Goal: Information Seeking & Learning: Learn about a topic

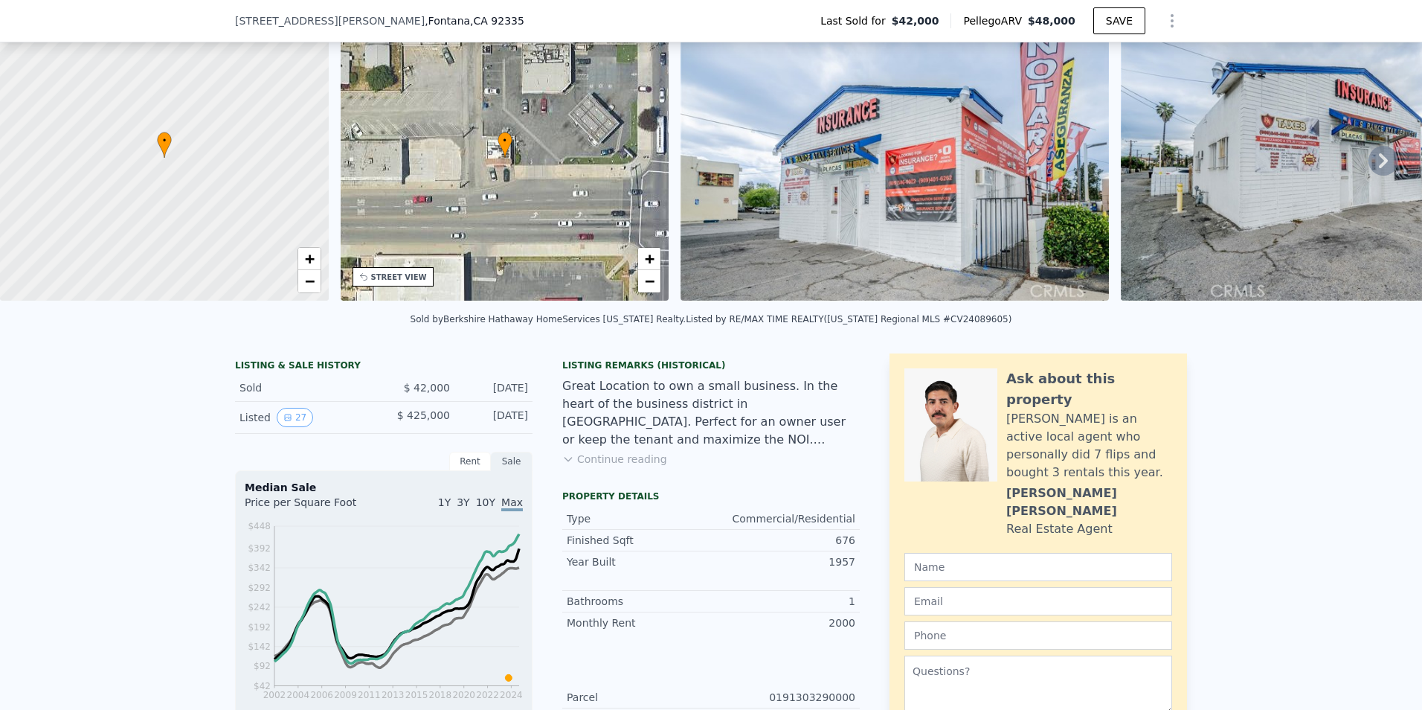
scroll to position [5, 0]
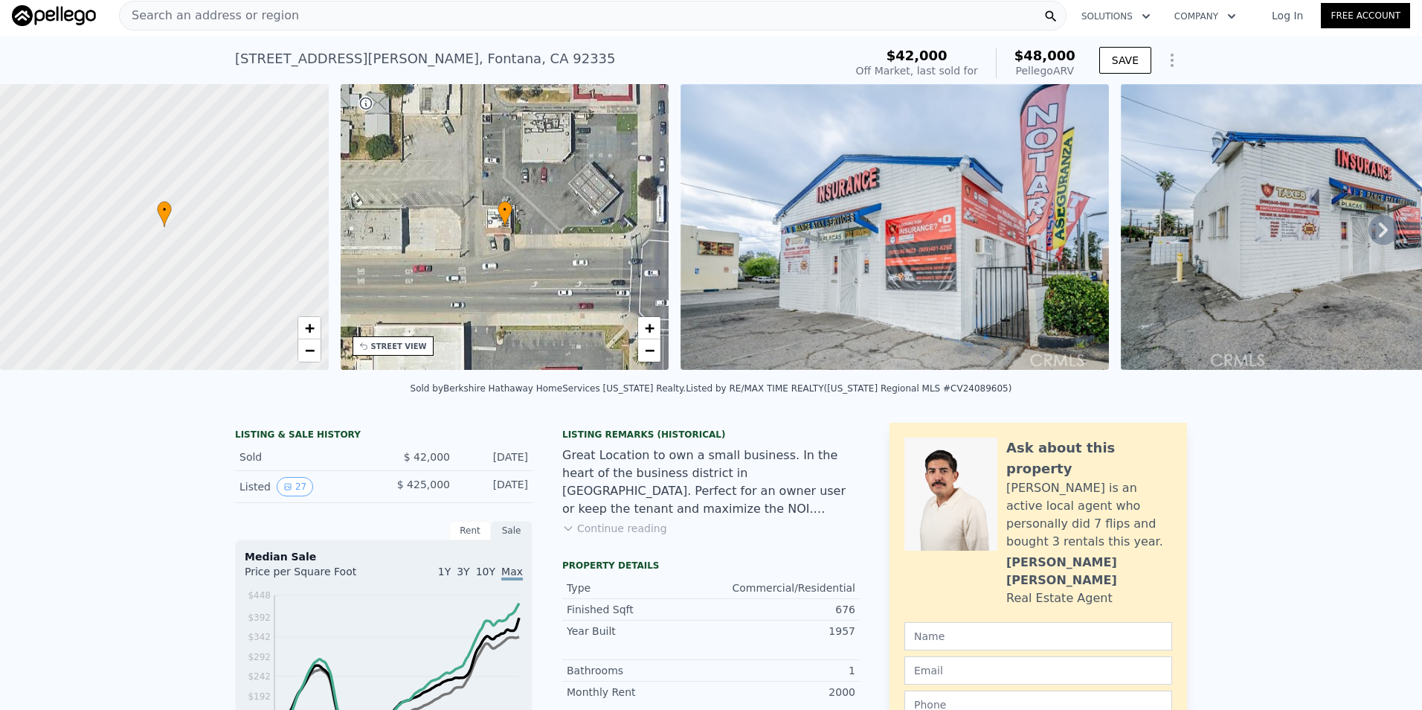
click at [607, 536] on button "Continue reading" at bounding box center [614, 528] width 105 height 15
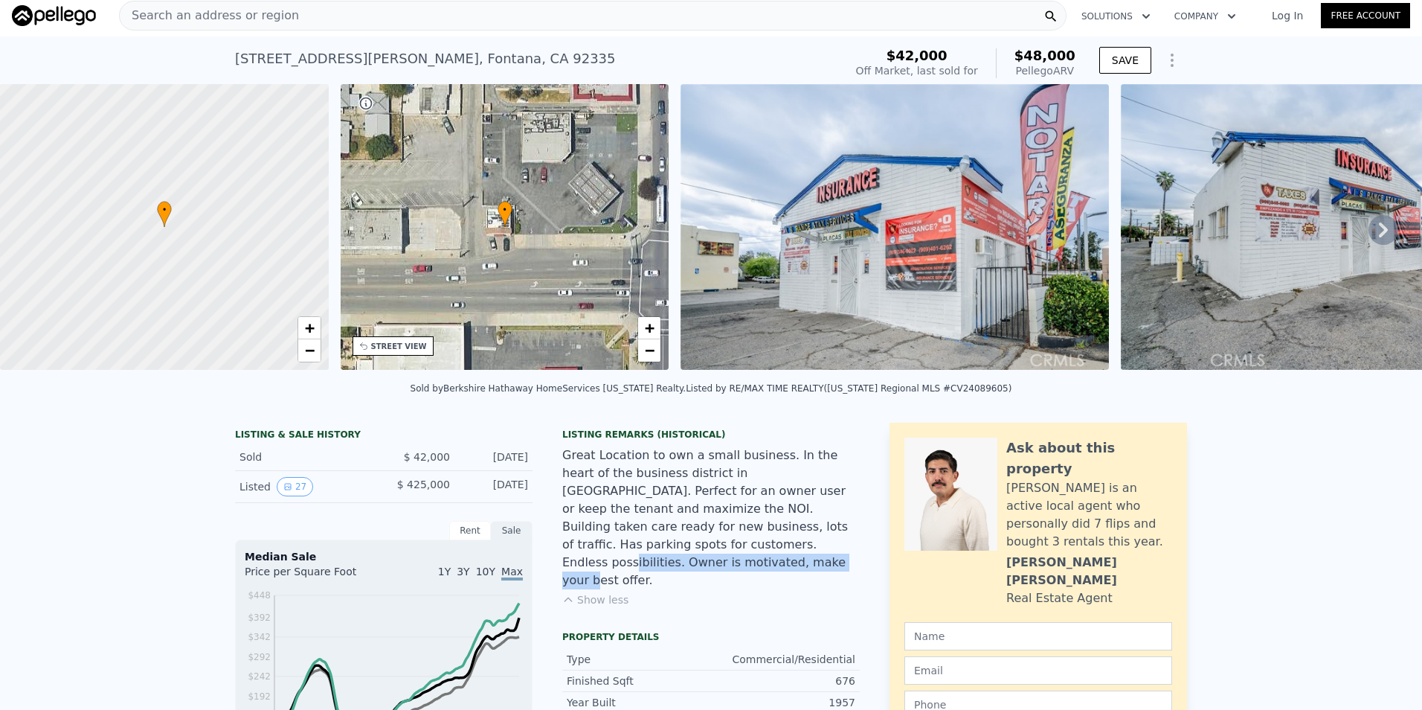
drag, startPoint x: 713, startPoint y: 539, endPoint x: 736, endPoint y: 553, distance: 27.0
click at [736, 553] on div "Great Location to own a small business. In the heart of the business district i…" at bounding box center [711, 517] width 298 height 143
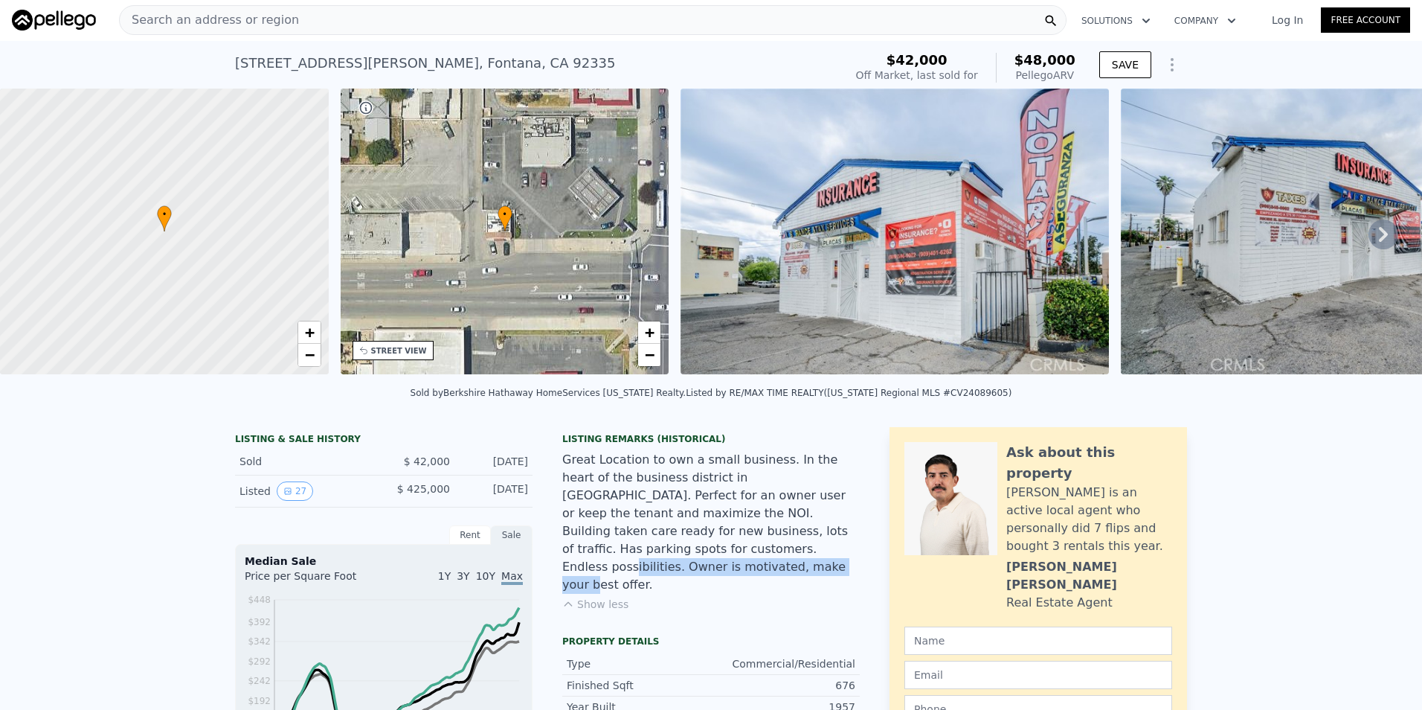
scroll to position [0, 0]
click at [1379, 242] on icon at bounding box center [1383, 235] width 9 height 15
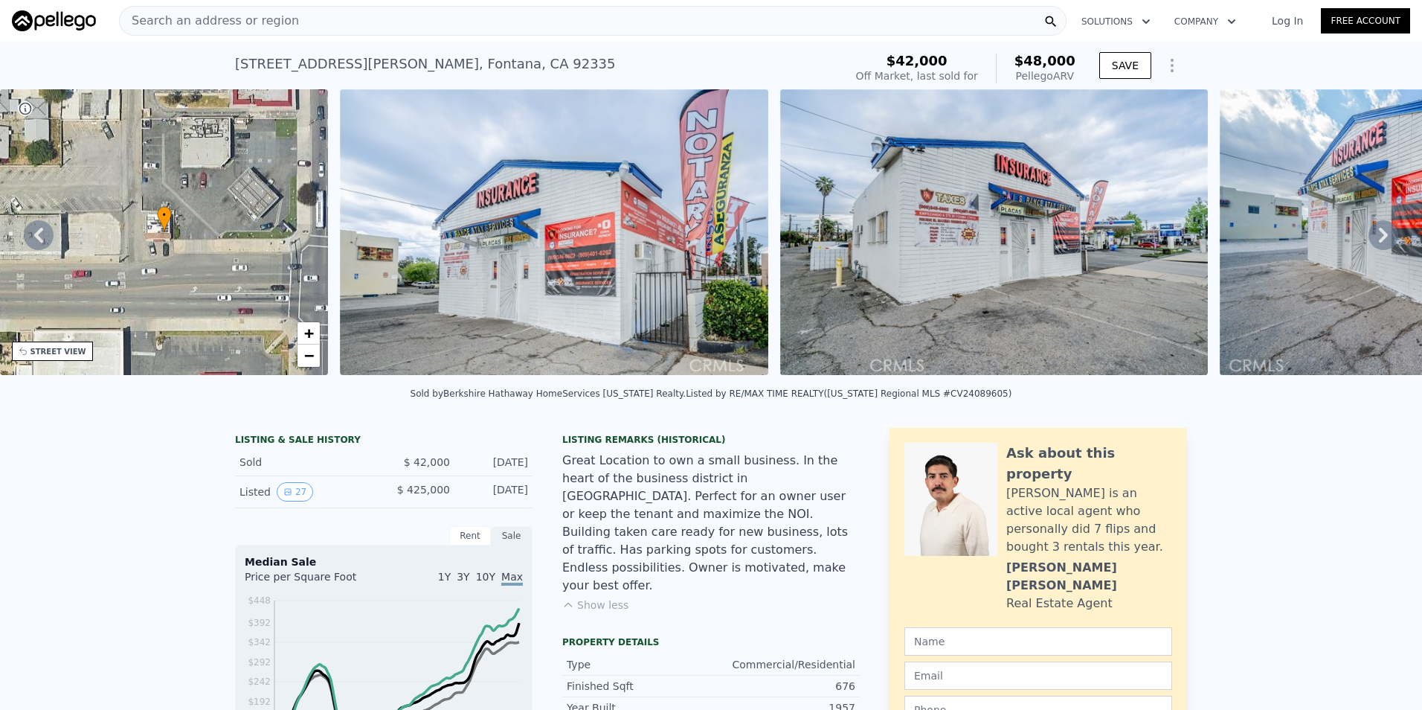
click at [1379, 242] on icon at bounding box center [1383, 235] width 9 height 15
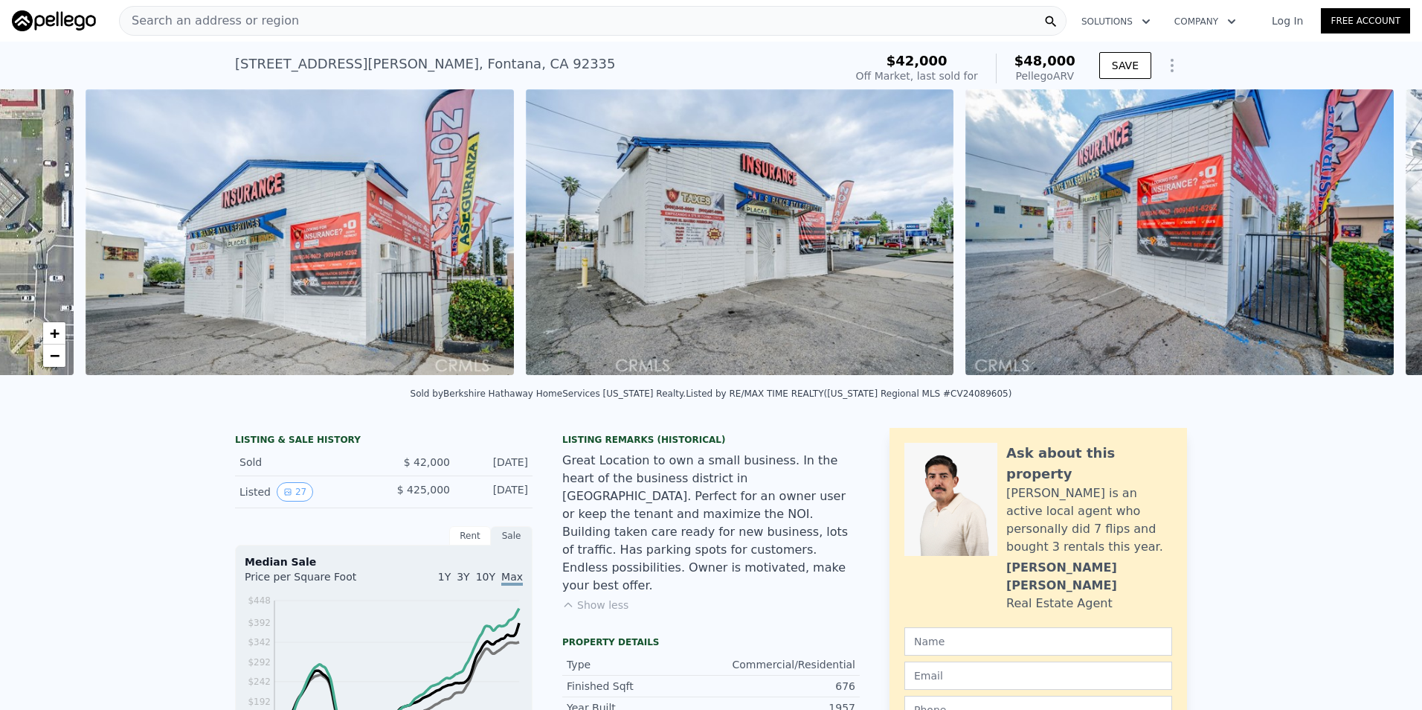
scroll to position [0, 681]
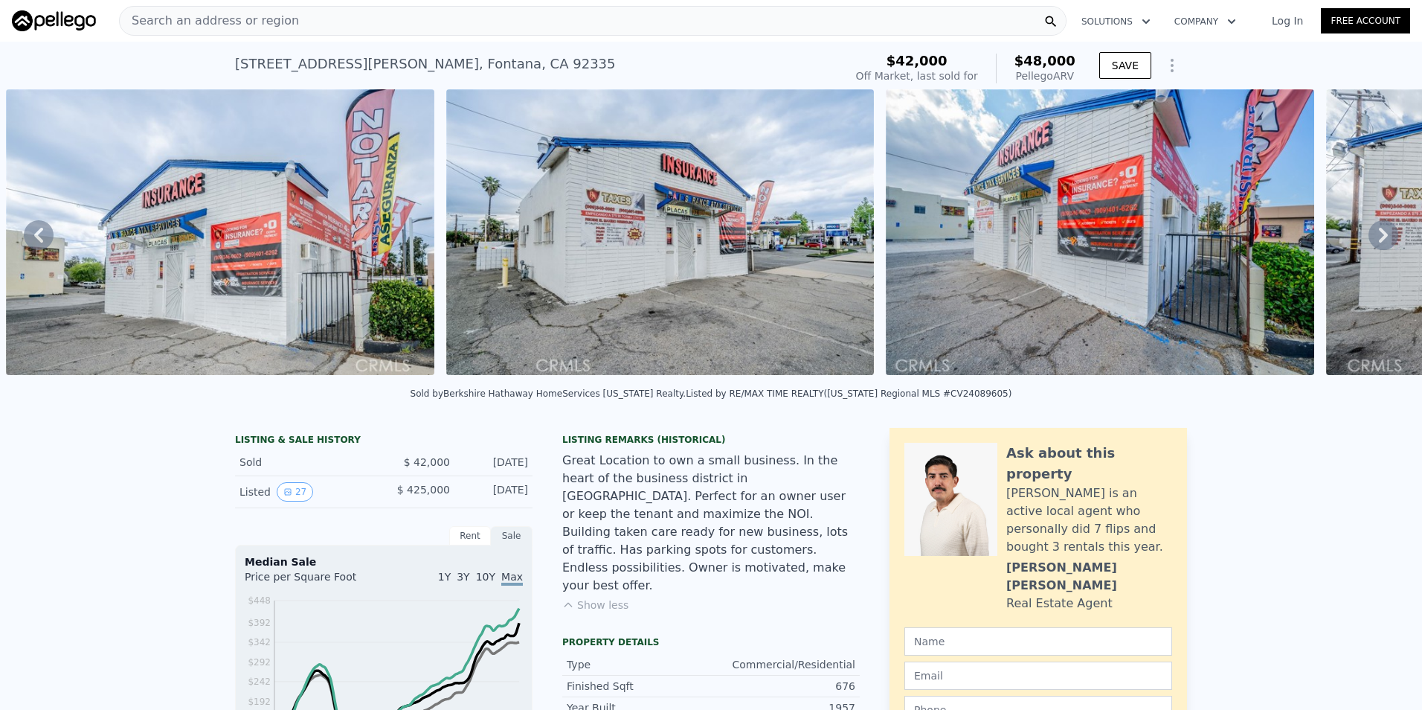
click at [1379, 242] on icon at bounding box center [1383, 235] width 9 height 15
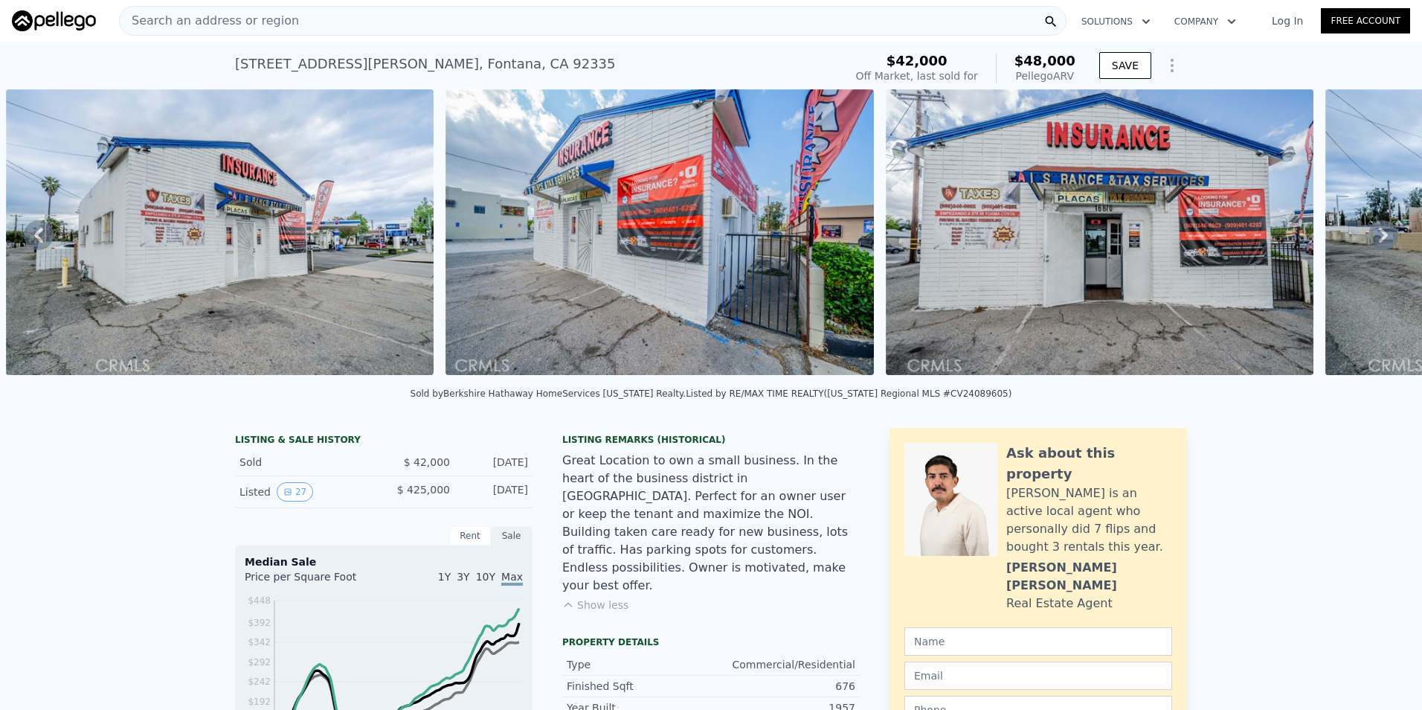
click at [1379, 242] on icon at bounding box center [1383, 235] width 9 height 15
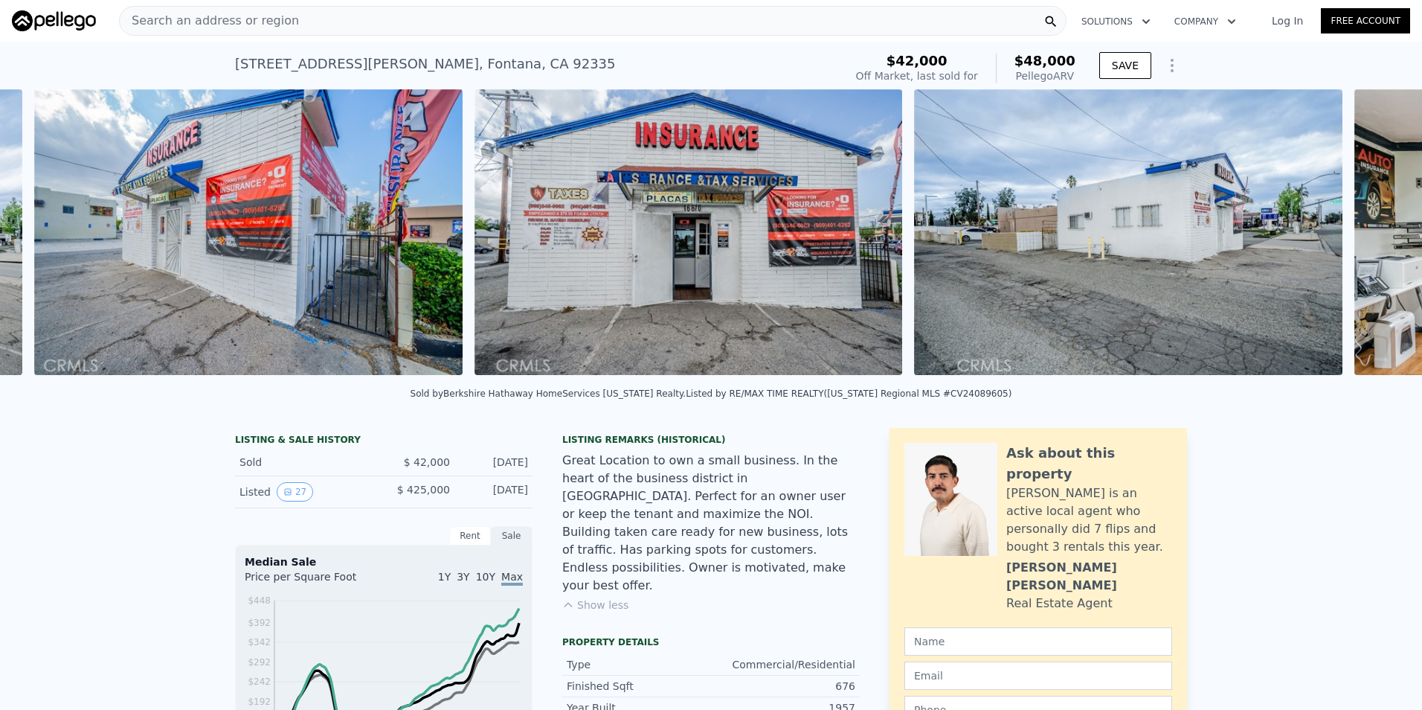
scroll to position [0, 1561]
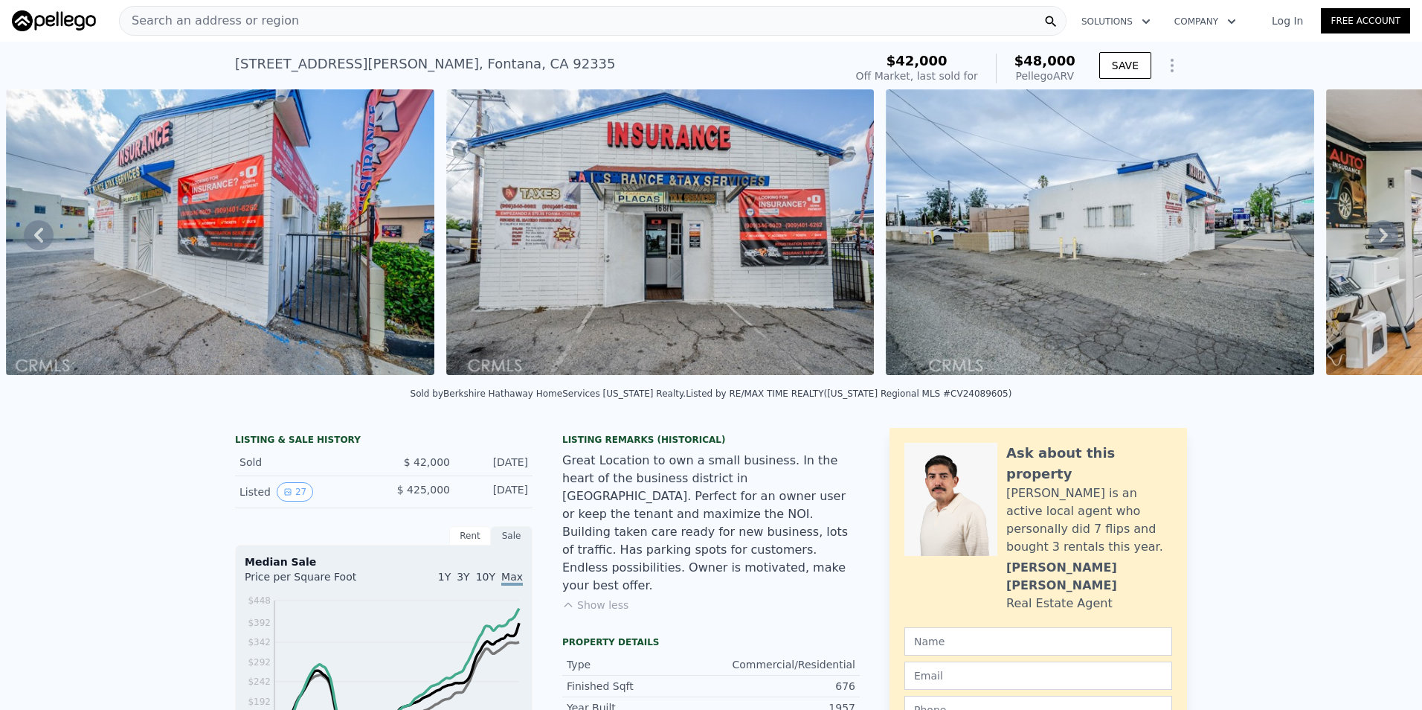
click at [1379, 242] on icon at bounding box center [1383, 235] width 9 height 15
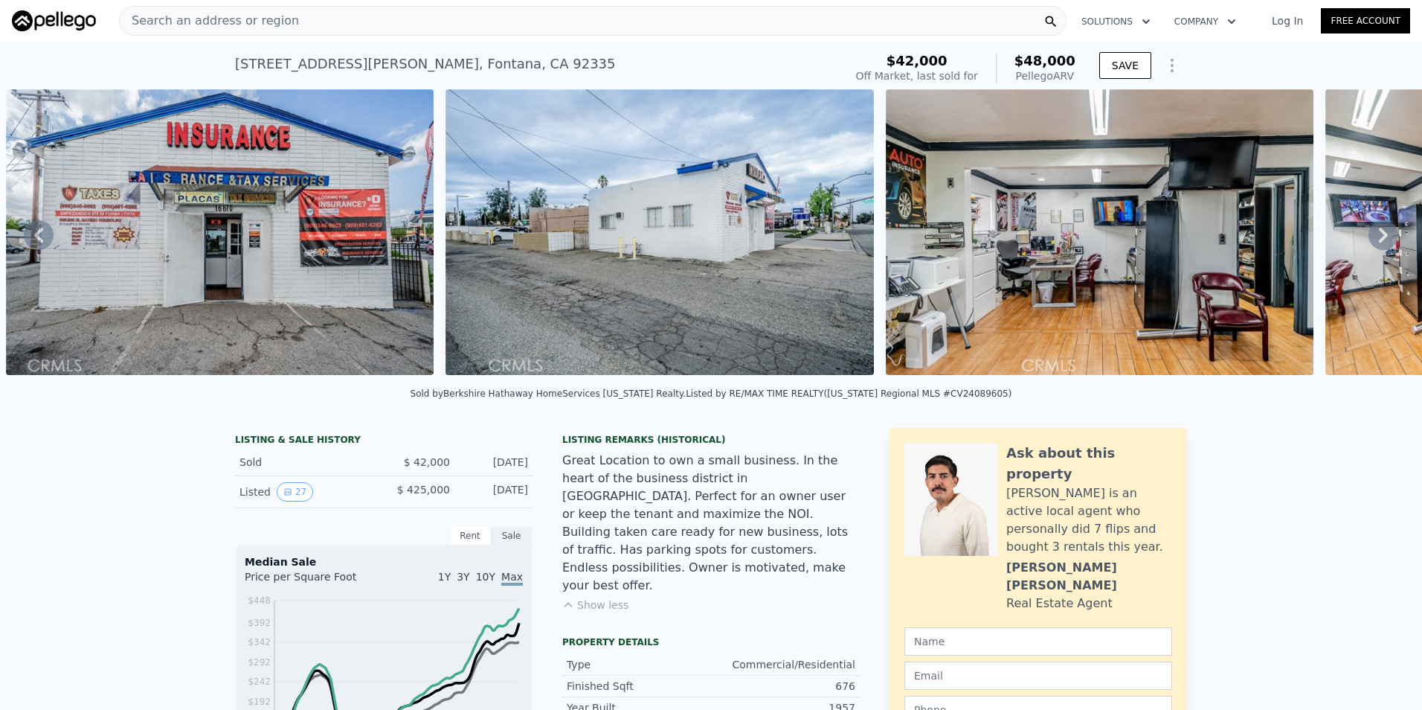
click at [1379, 242] on icon at bounding box center [1383, 235] width 9 height 15
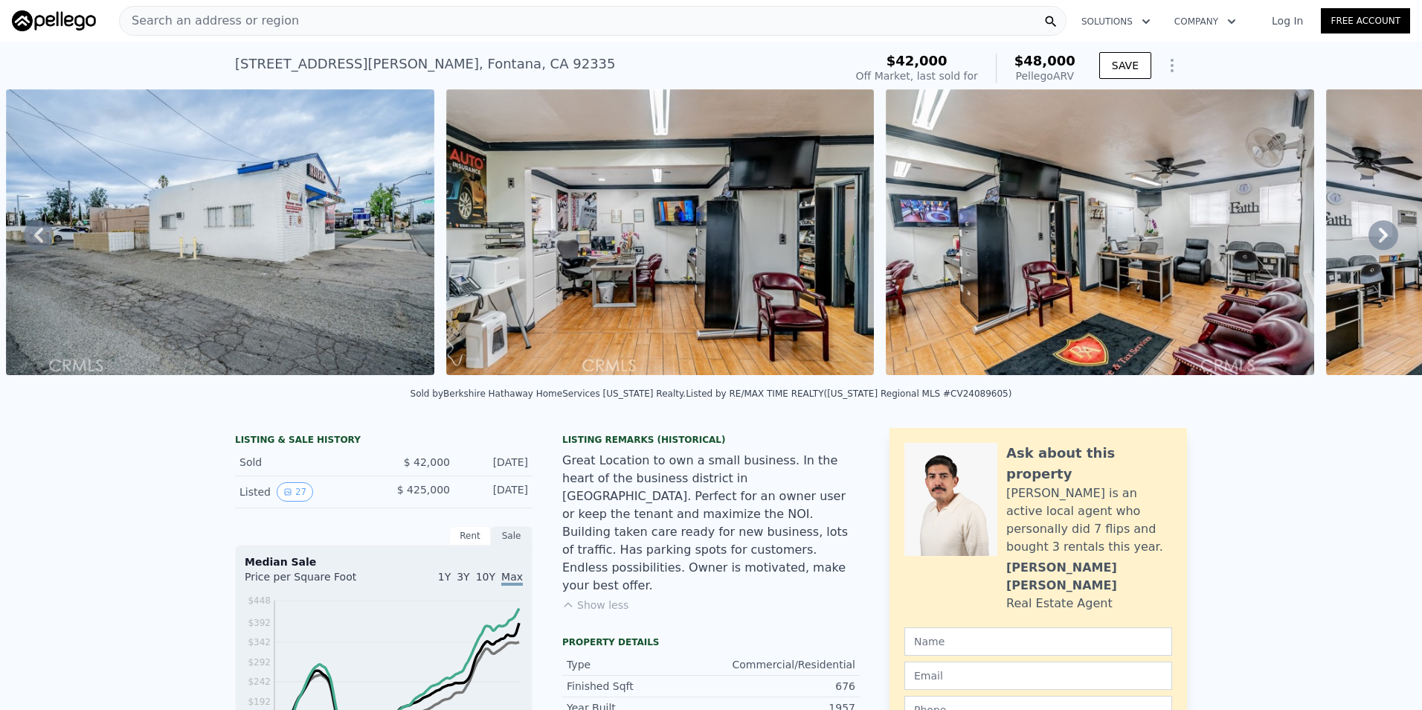
click at [1379, 242] on icon at bounding box center [1383, 235] width 9 height 15
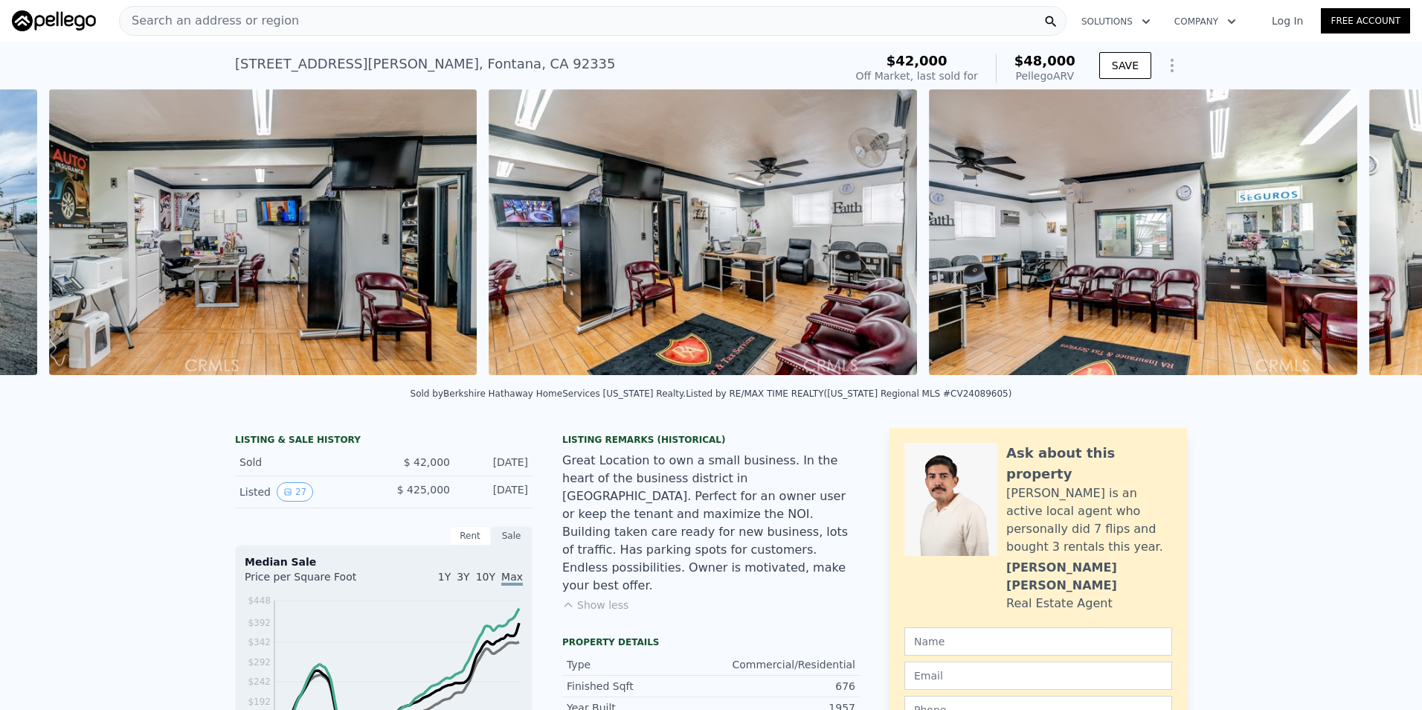
scroll to position [0, 2881]
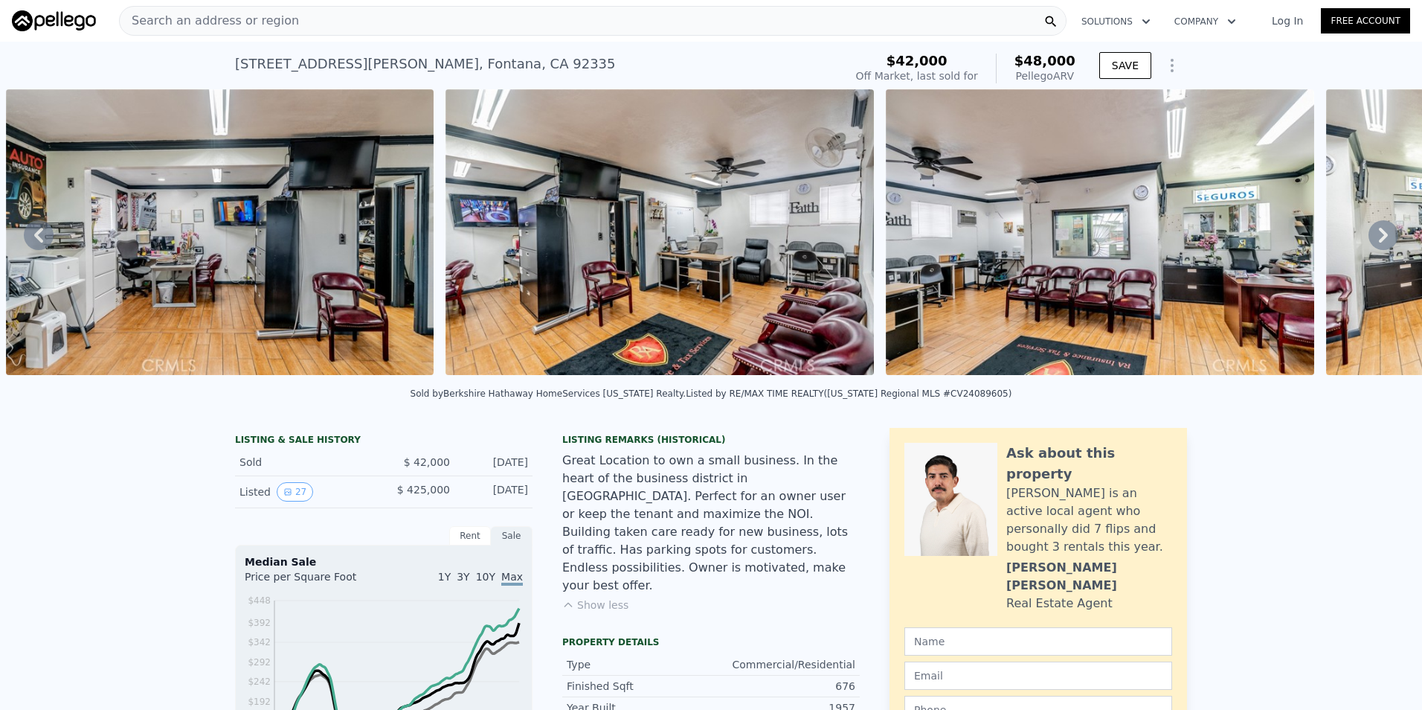
click at [1372, 242] on div "• + − • + − STREET VIEW Loading... SATELLITE VIEW" at bounding box center [711, 234] width 1422 height 291
click at [1379, 242] on icon at bounding box center [1383, 235] width 9 height 15
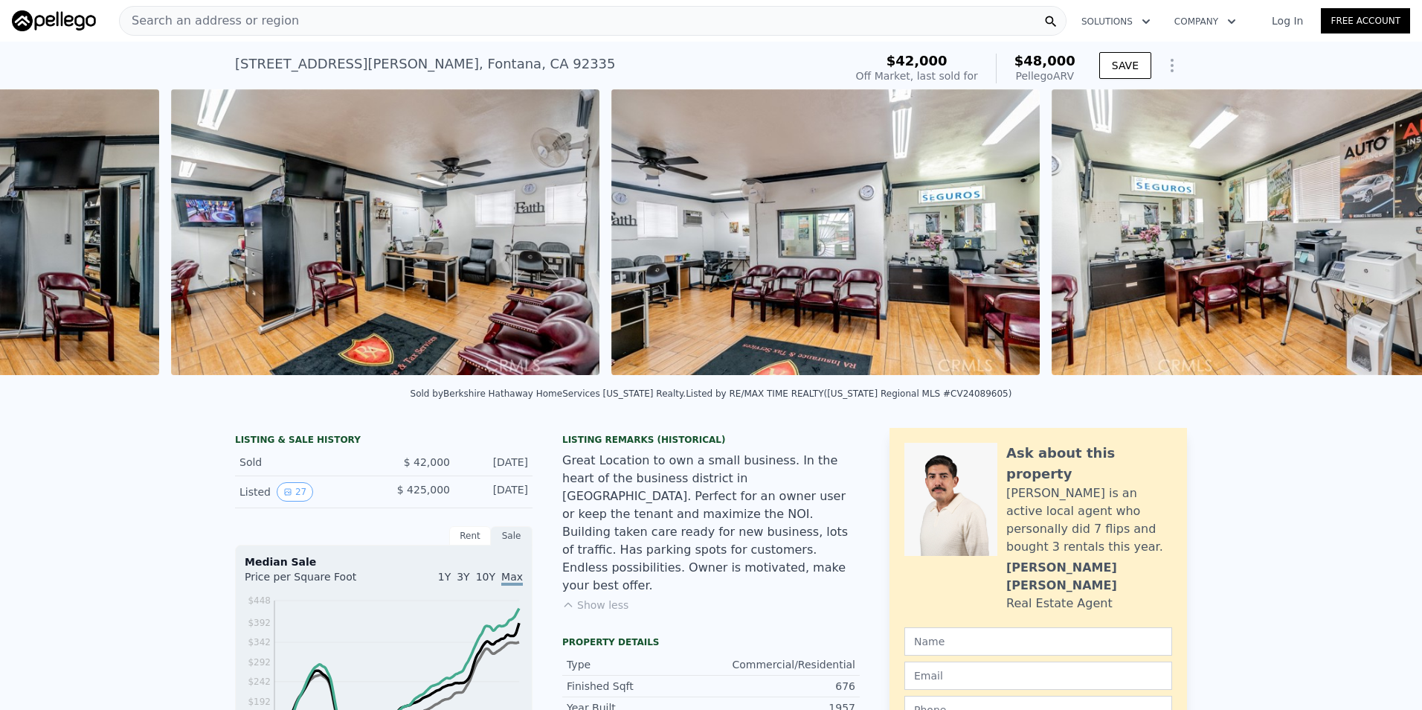
scroll to position [0, 3321]
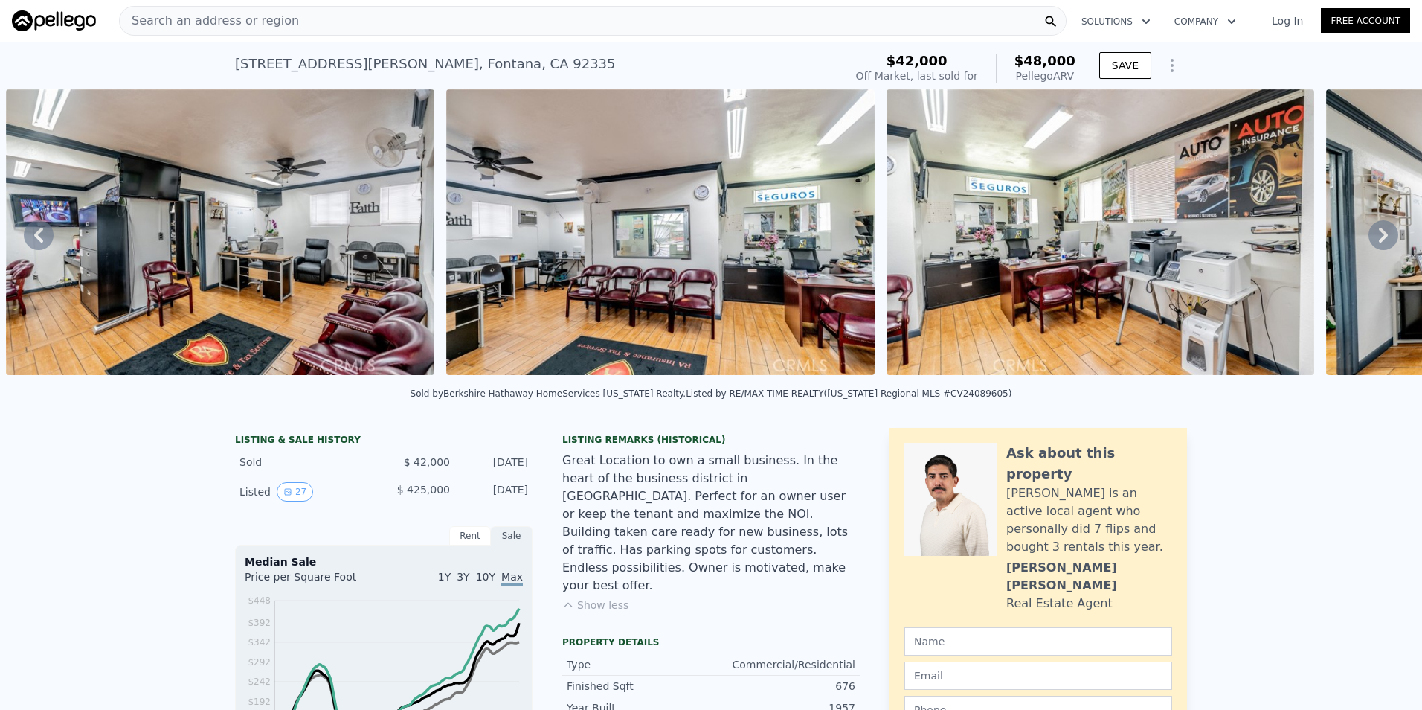
click at [1372, 242] on div "• + − • + − STREET VIEW Loading... SATELLITE VIEW" at bounding box center [711, 234] width 1422 height 291
click at [1379, 242] on icon at bounding box center [1383, 235] width 9 height 15
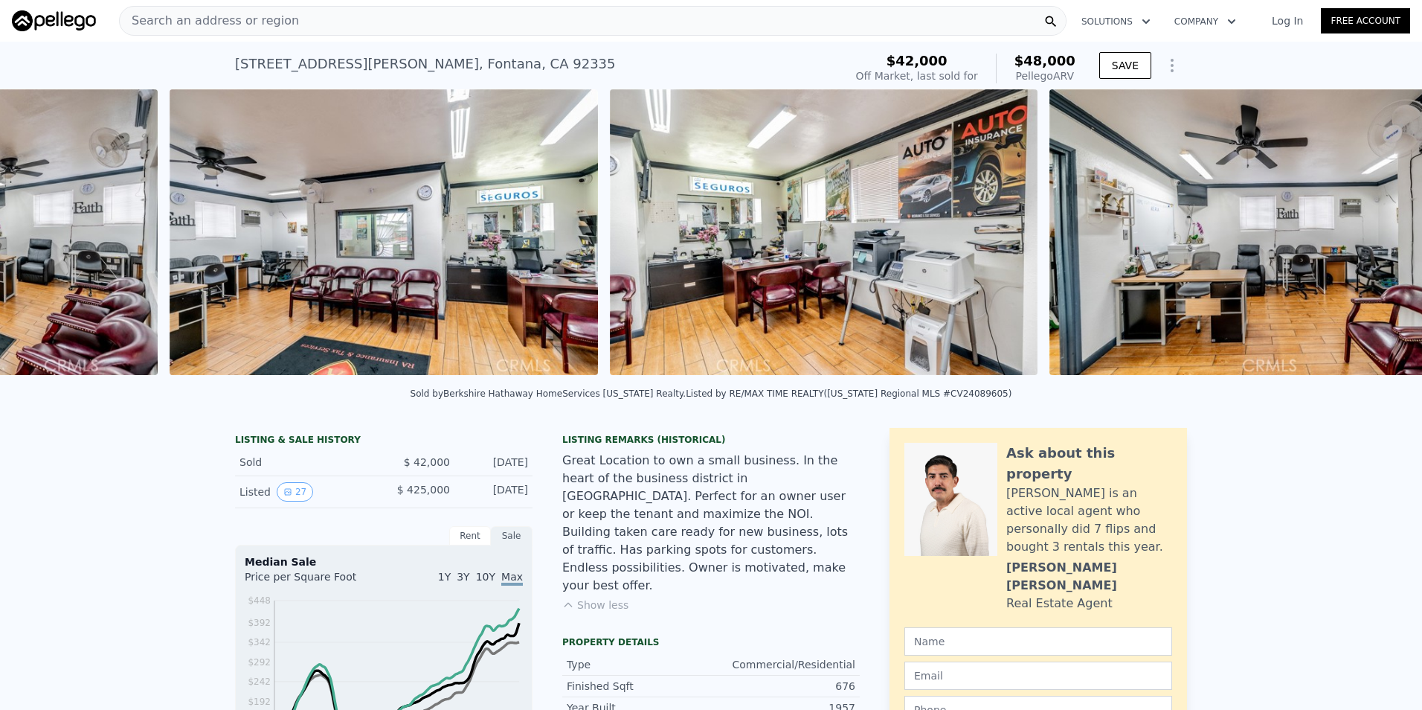
scroll to position [0, 3761]
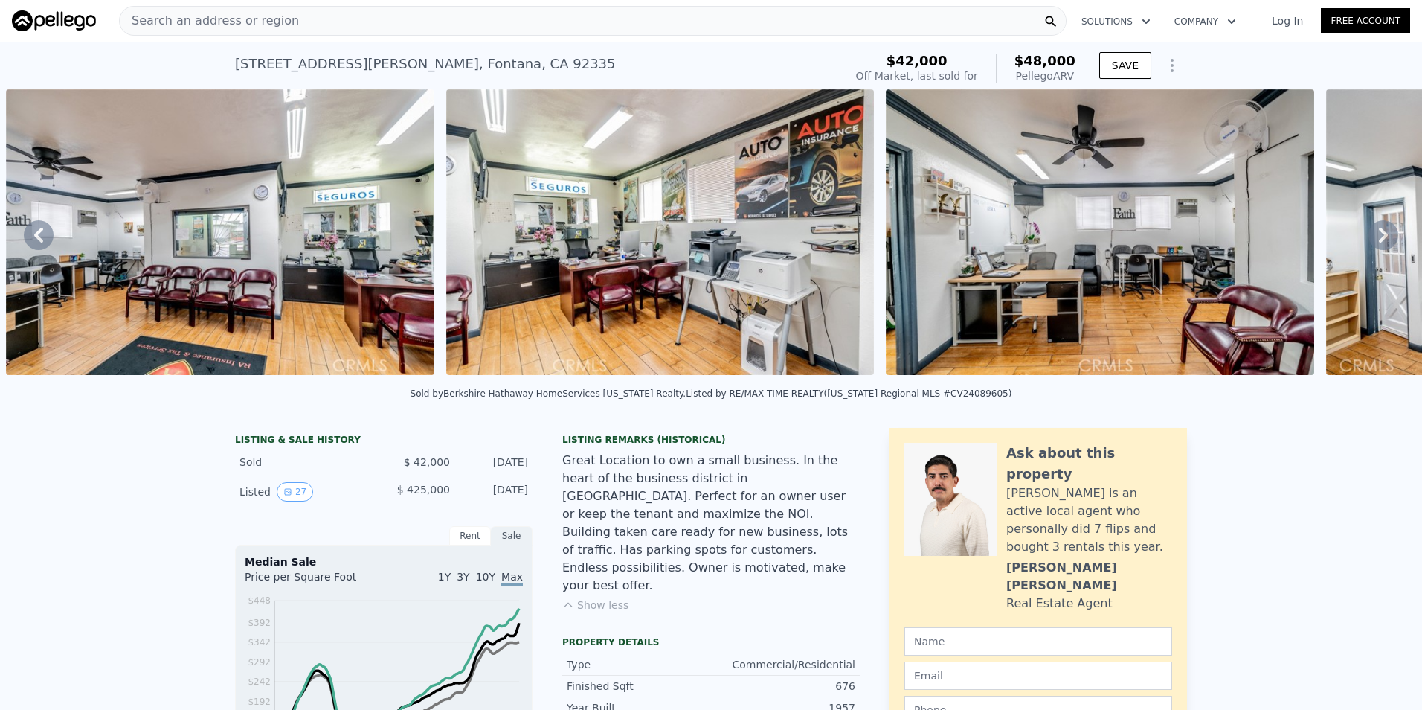
click at [1379, 242] on icon at bounding box center [1383, 235] width 9 height 15
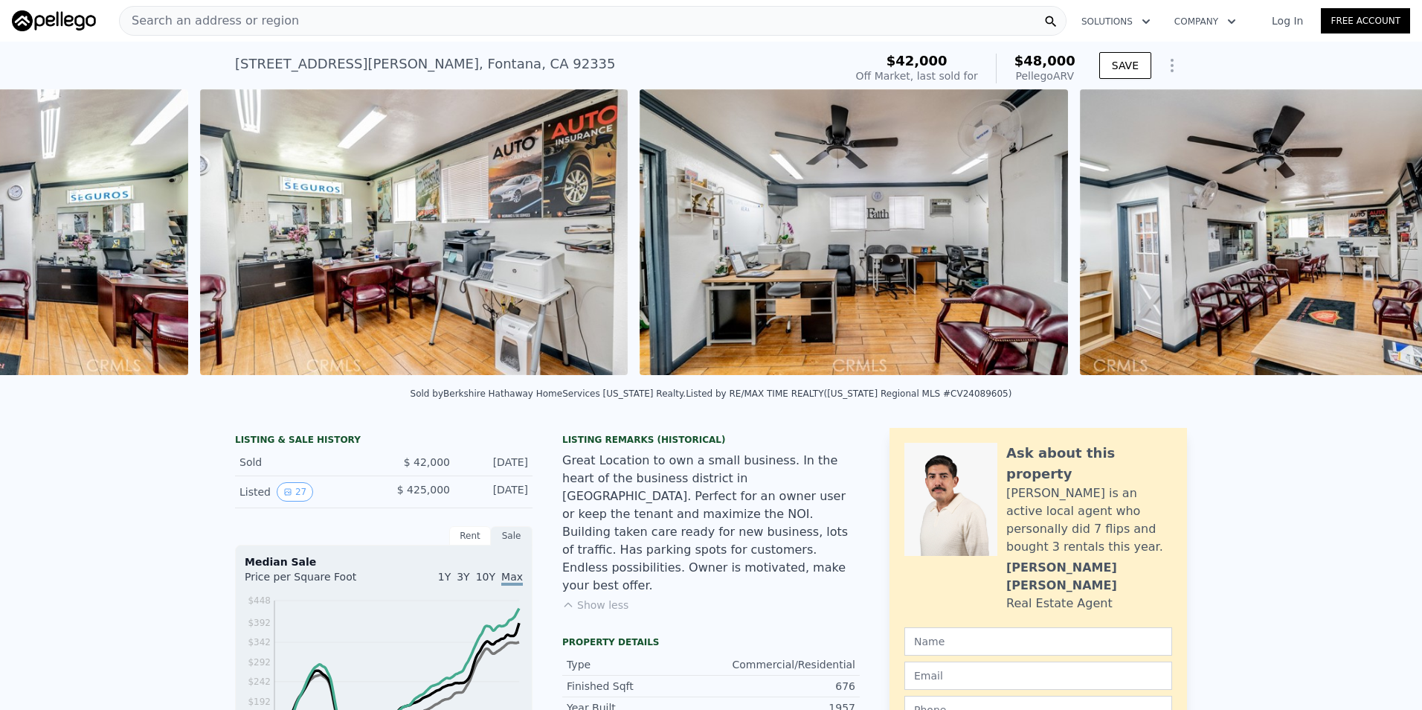
scroll to position [0, 4201]
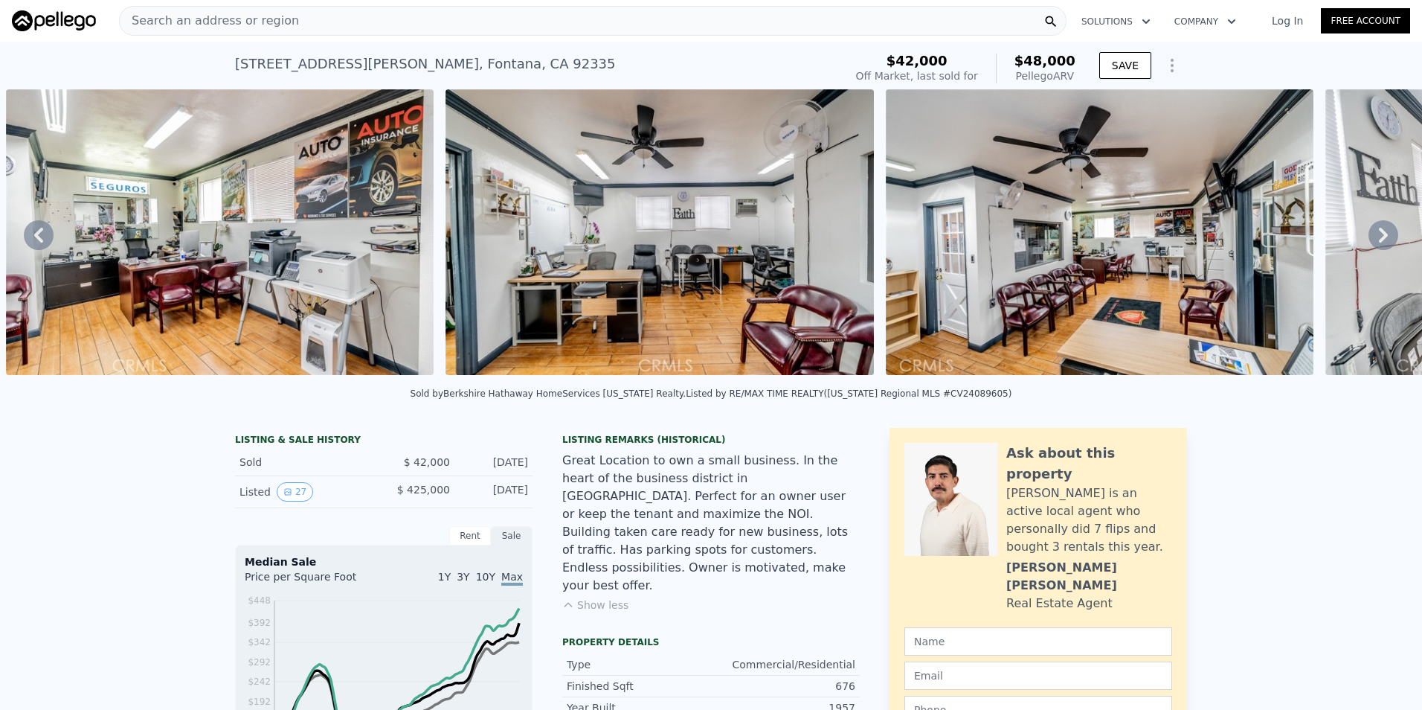
click at [1379, 242] on icon at bounding box center [1383, 235] width 9 height 15
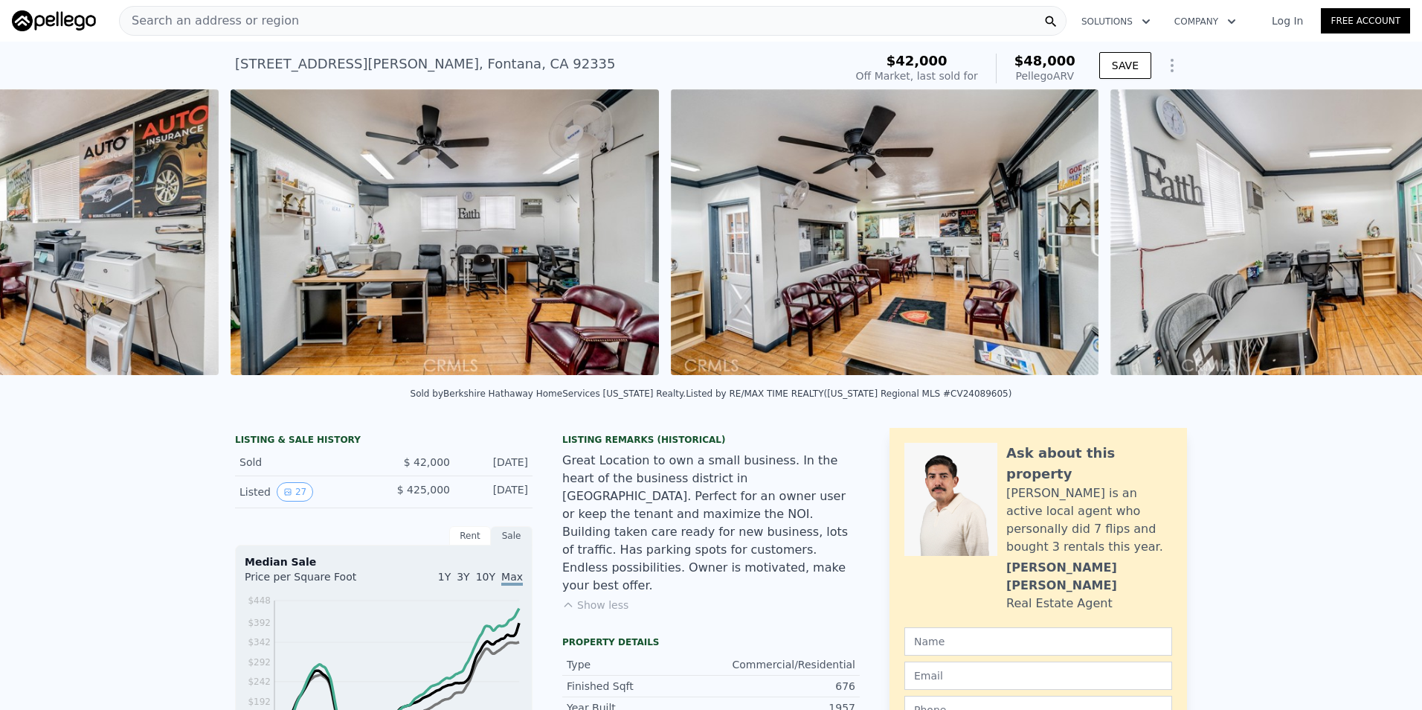
scroll to position [0, 4641]
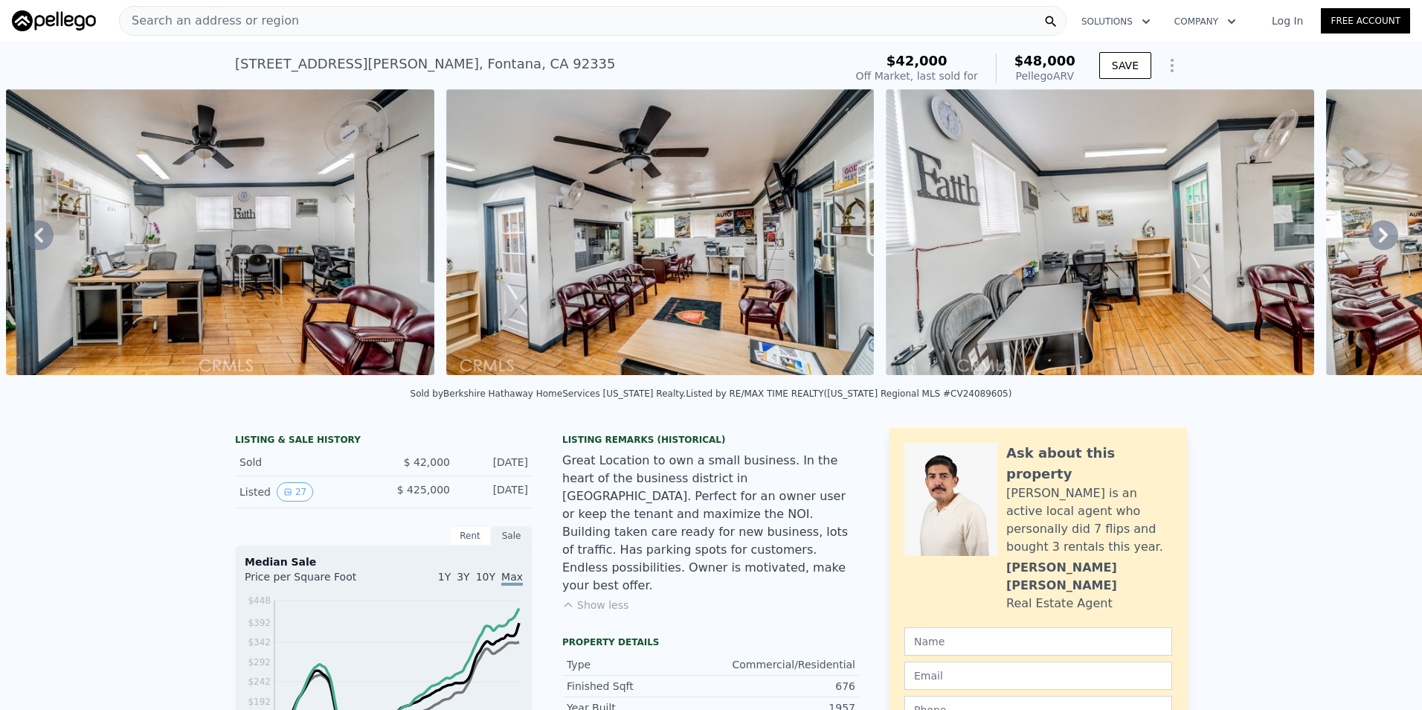
click at [1379, 242] on icon at bounding box center [1383, 235] width 9 height 15
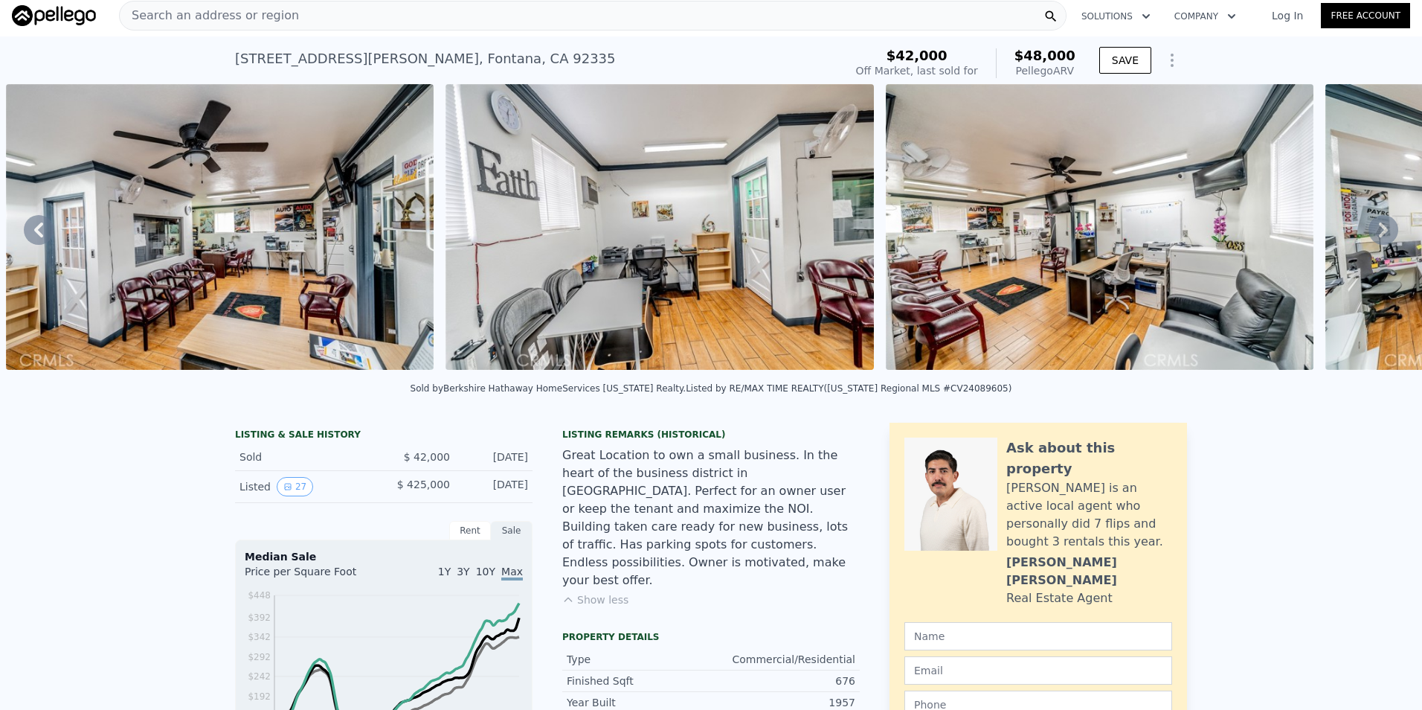
scroll to position [0, 0]
